Goal: Register for event/course: Register for event/course

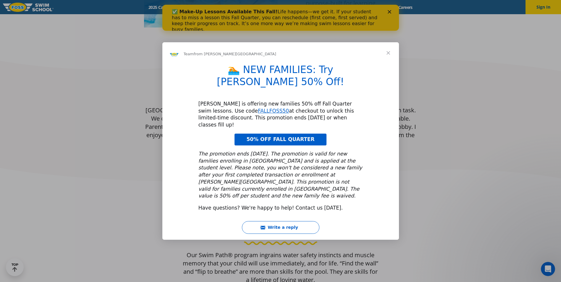
click at [389, 64] on span "Close" at bounding box center [388, 52] width 21 height 21
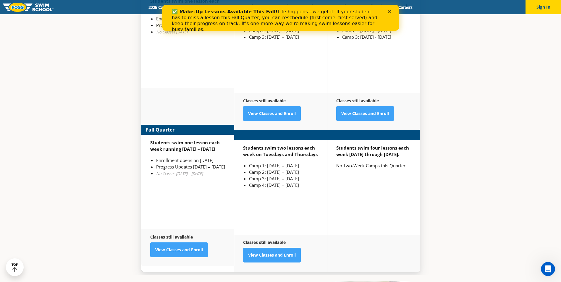
scroll to position [1567, 0]
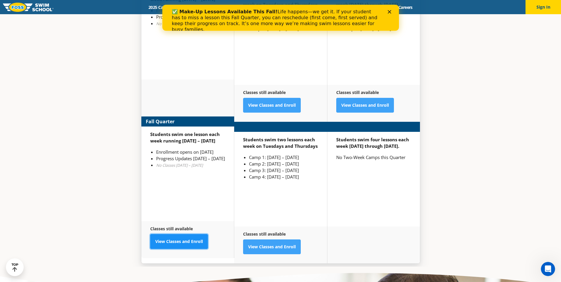
click at [177, 234] on link "View Classes and Enroll" at bounding box center [179, 241] width 58 height 15
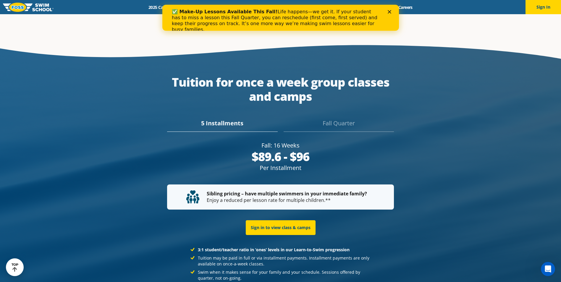
scroll to position [1143, 0]
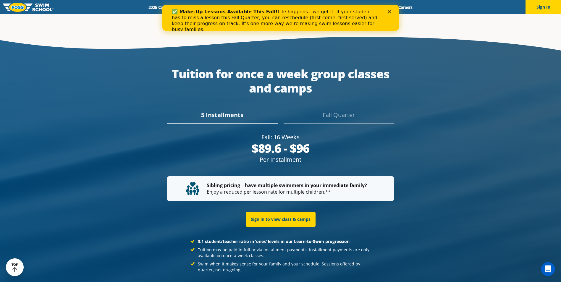
click at [388, 11] on icon "Close" at bounding box center [389, 12] width 4 height 4
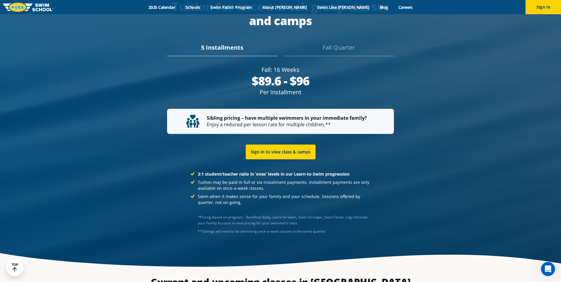
scroll to position [1186, 0]
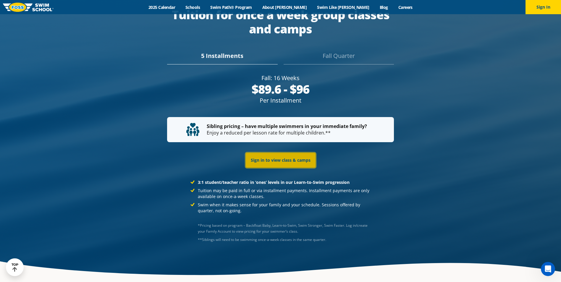
click at [281, 153] on link "Sign in to view class & camps" at bounding box center [281, 160] width 70 height 15
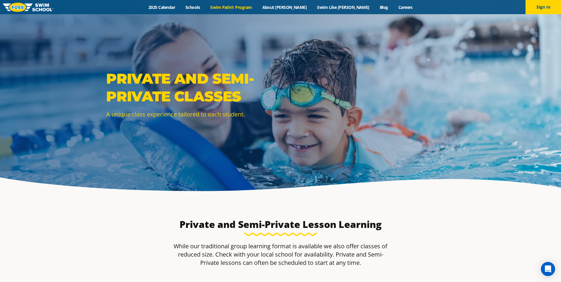
click at [243, 4] on link "Swim Path® Program" at bounding box center [231, 7] width 52 height 6
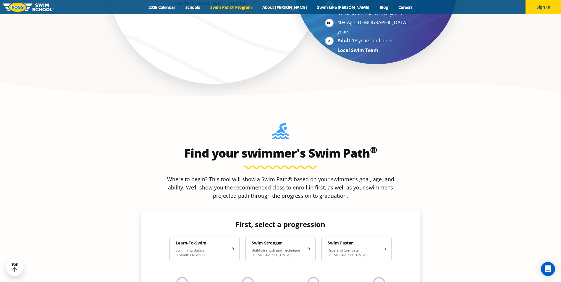
scroll to position [503, 0]
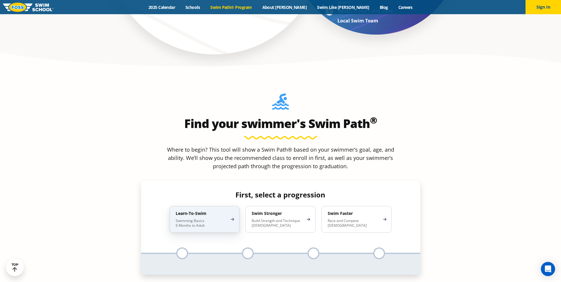
click at [185, 211] on h4 "Learn-To-Swim" at bounding box center [202, 213] width 52 height 5
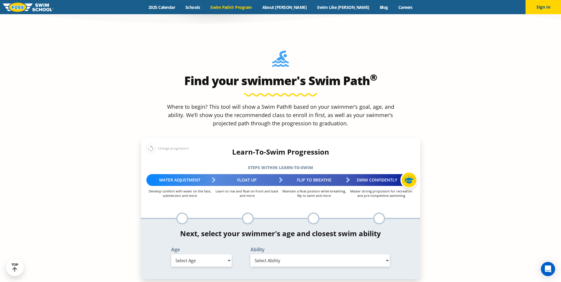
scroll to position [591, 0]
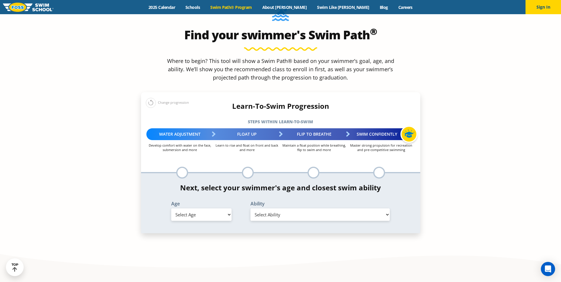
click at [217, 208] on select "Select Age 6 months - 1 year 1 year 2 years 3 years 4 years 5 years 6 years 7 y…" at bounding box center [201, 214] width 60 height 12
select select "4-years"
click at [171, 208] on select "Select Age 6 months - 1 year 1 year 2 years 3 years 4 years 5 years 6 years 7 y…" at bounding box center [201, 214] width 60 height 12
click at [281, 208] on select "Select Ability First in-water experience When in the water, reliant on a life j…" at bounding box center [320, 214] width 140 height 12
select select "4-years-uncomfortable-putting-face-in-the-water-andor-getting-water-on-ears-whi…"
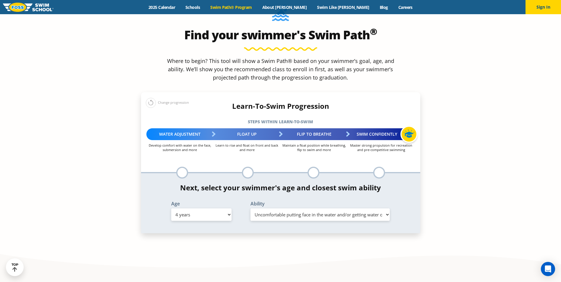
click at [250, 208] on select "Select Ability First in-water experience When in the water, reliant on a life j…" at bounding box center [320, 214] width 140 height 12
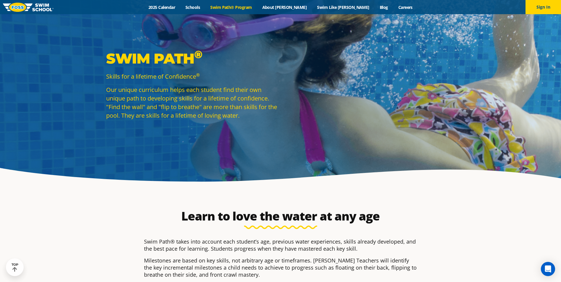
scroll to position [0, 0]
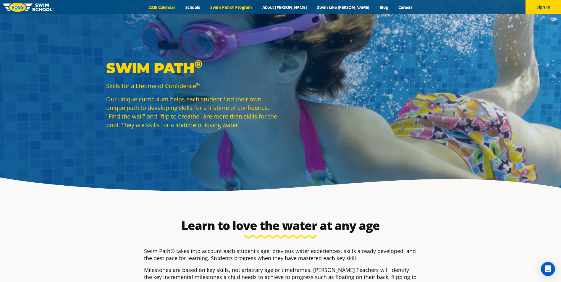
click at [180, 6] on link "2025 Calendar" at bounding box center [161, 7] width 37 height 6
